Goal: Transaction & Acquisition: Purchase product/service

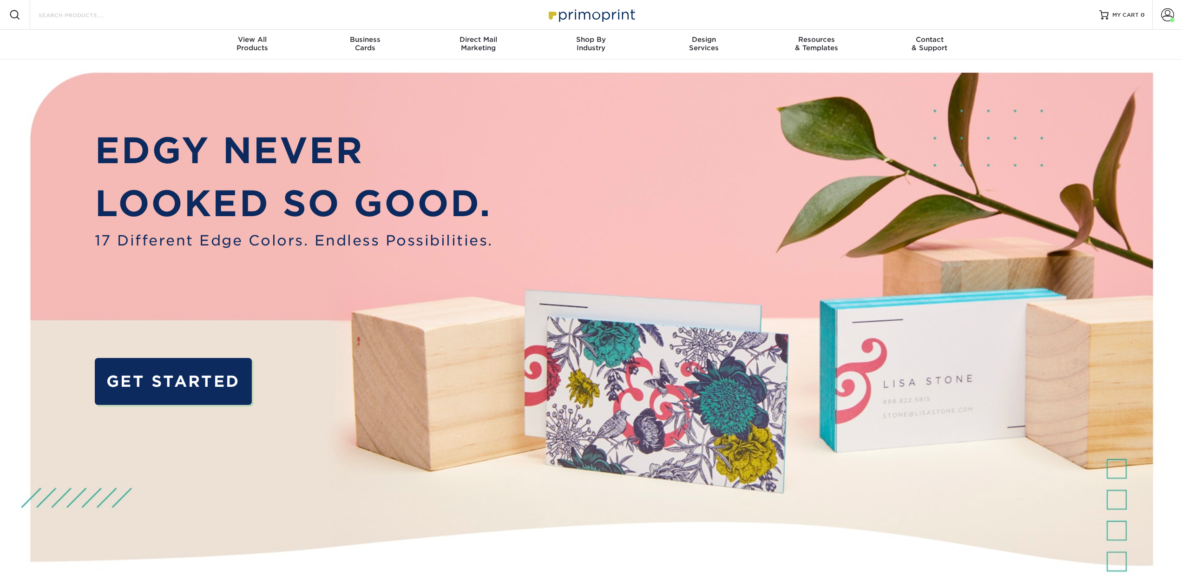
click at [110, 15] on input "Search Products" at bounding box center [83, 14] width 91 height 11
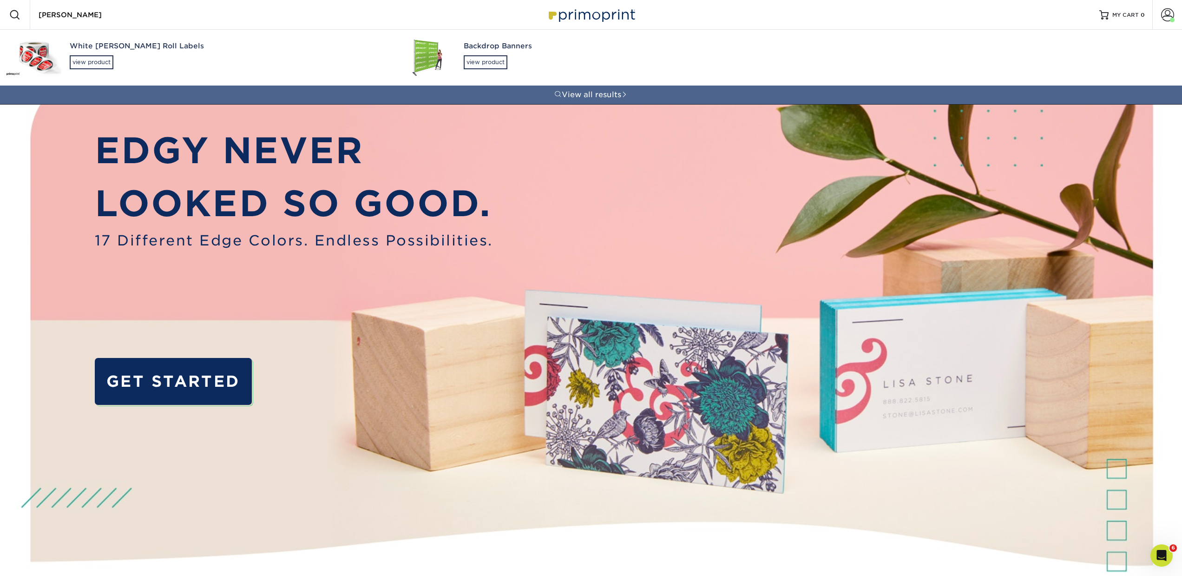
type input "bopp"
click at [104, 53] on div "White BOPP Roll Labels view product" at bounding box center [226, 55] width 313 height 51
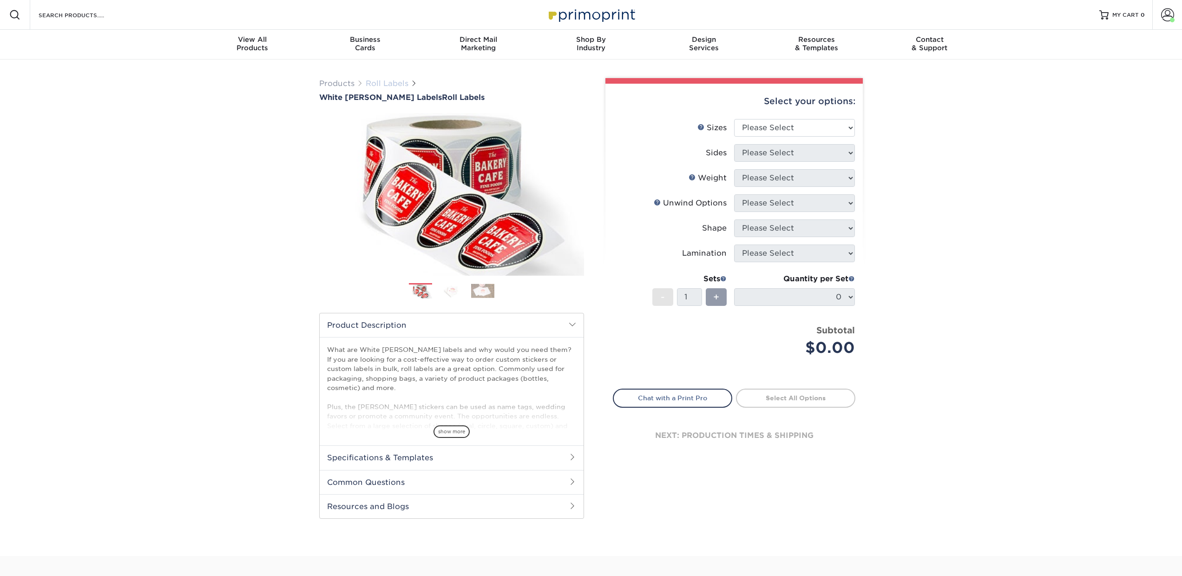
click at [396, 82] on link "Roll Labels" at bounding box center [387, 83] width 43 height 9
